Goal: Task Accomplishment & Management: Manage account settings

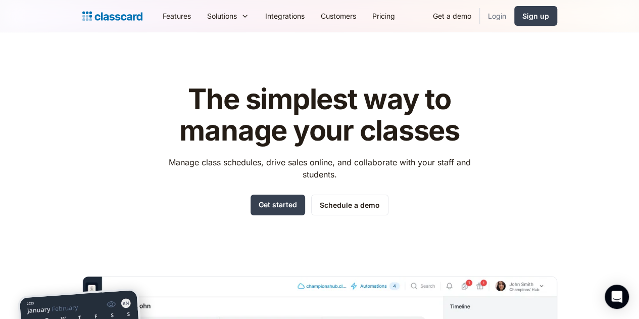
click at [514, 18] on link "Login" at bounding box center [497, 16] width 34 height 23
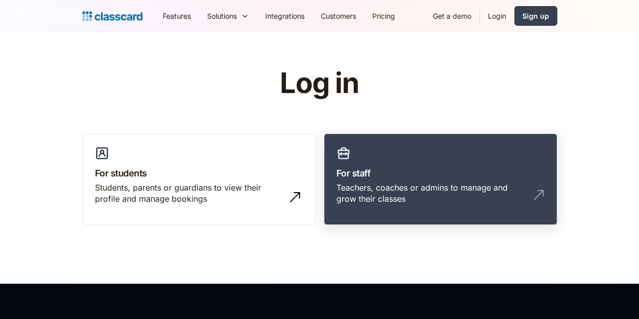
click at [383, 151] on link "For staff Teachers, coaches or admins to manage and grow their classes" at bounding box center [440, 179] width 233 height 92
